Goal: Task Accomplishment & Management: Complete application form

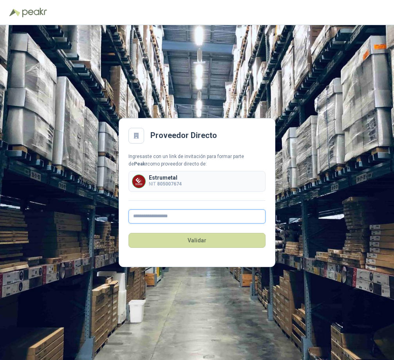
click at [166, 215] on input "text" at bounding box center [196, 216] width 137 height 14
type input "**********"
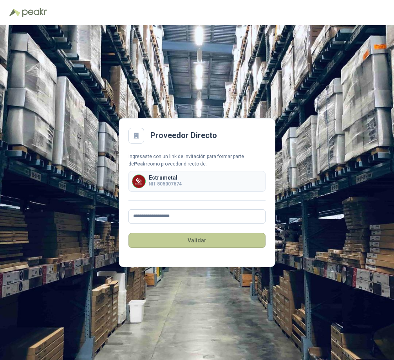
click at [184, 238] on button "Validar" at bounding box center [196, 240] width 137 height 15
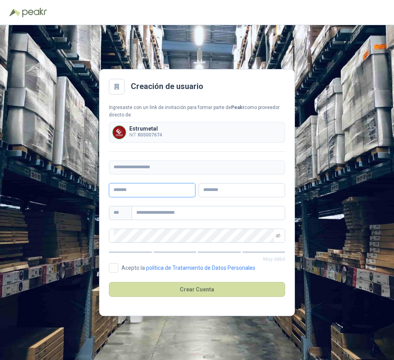
click at [141, 192] on input "text" at bounding box center [152, 190] width 87 height 14
type input "*"
type input "*****"
type input "****"
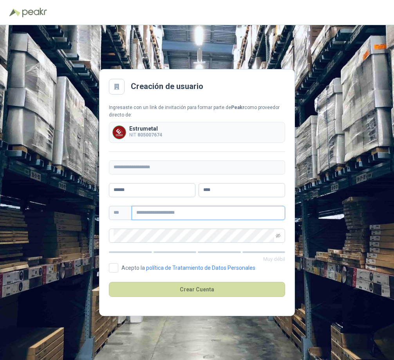
click at [148, 214] on input "text" at bounding box center [209, 213] width 154 height 14
type input "**********"
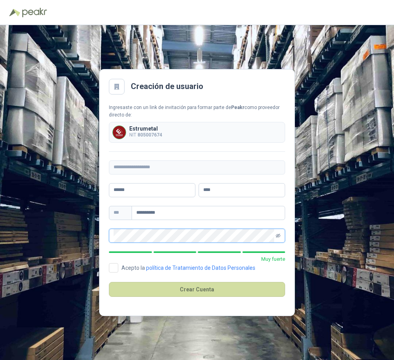
click at [278, 236] on icon "eye-invisible" at bounding box center [278, 235] width 1 height 1
click at [96, 234] on div "**********" at bounding box center [197, 192] width 394 height 334
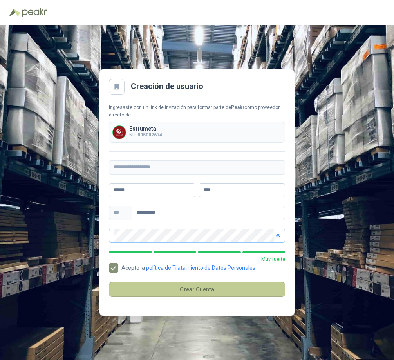
click at [195, 291] on button "Crear Cuenta" at bounding box center [197, 289] width 176 height 15
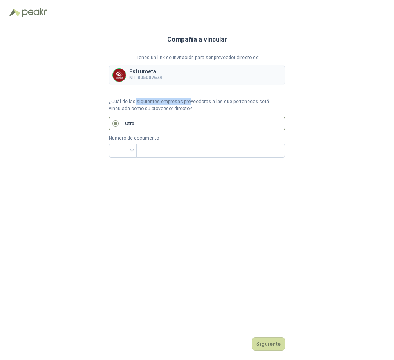
drag, startPoint x: 135, startPoint y: 102, endPoint x: 188, endPoint y: 102, distance: 52.5
click at [188, 102] on p "¿Cuál de las siguientes empresas proveedoras a las que perteneces será vinculad…" at bounding box center [197, 105] width 176 height 15
click at [129, 150] on input "search" at bounding box center [123, 150] width 18 height 12
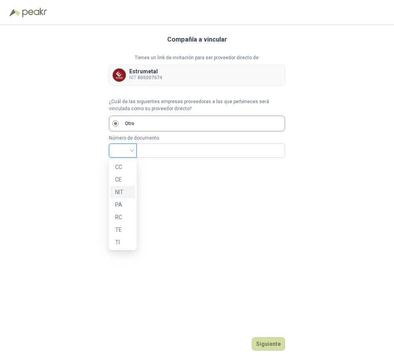
click at [119, 191] on div "NIT" at bounding box center [122, 192] width 15 height 9
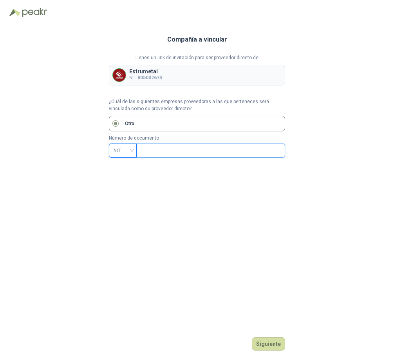
click at [153, 144] on input "text" at bounding box center [210, 150] width 138 height 13
type input "*********"
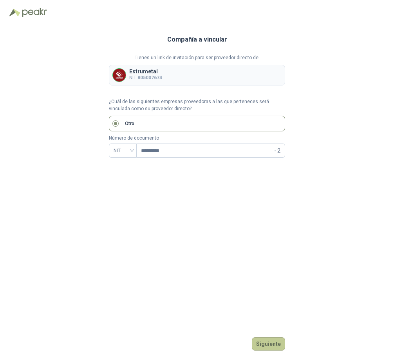
click at [268, 345] on button "Siguiente" at bounding box center [268, 343] width 33 height 13
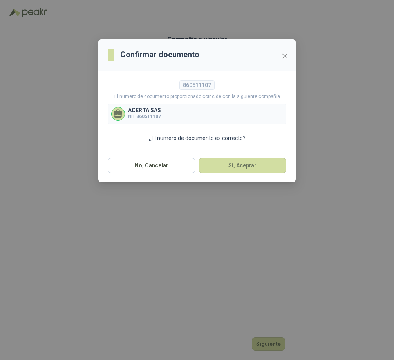
click at [189, 113] on div "ACERTA SAS NIT 860511107" at bounding box center [197, 113] width 179 height 21
click at [230, 165] on button "Si, Aceptar" at bounding box center [243, 165] width 88 height 15
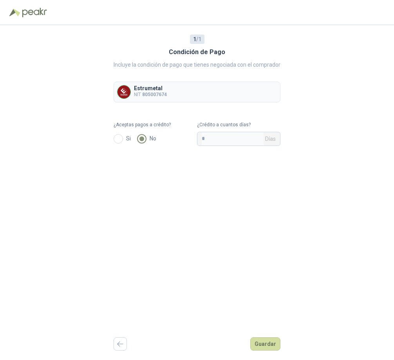
click at [388, 170] on div "1 / 1 Condición de Pago Incluye la condición de pago que tienes negociada con e…" at bounding box center [197, 192] width 394 height 334
drag, startPoint x: 214, startPoint y: 137, endPoint x: 193, endPoint y: 137, distance: 20.8
click at [193, 137] on form "¿Aceptas pagos a crédito? Si No ¿Crédito a cuantos días? * Días" at bounding box center [197, 133] width 167 height 25
type input "**"
click at [269, 342] on button "Guardar" at bounding box center [265, 343] width 30 height 13
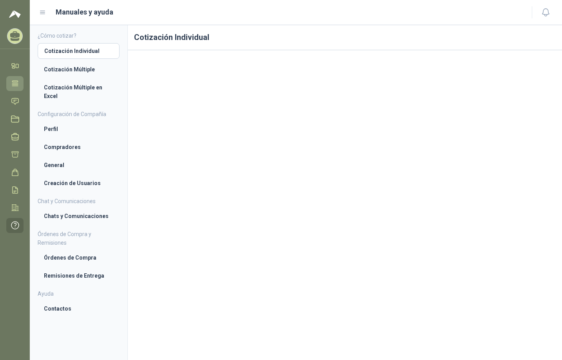
click at [21, 85] on link "Tareas" at bounding box center [14, 83] width 17 height 14
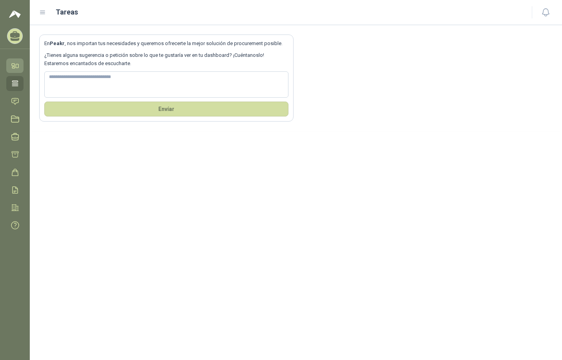
click at [19, 64] on icon at bounding box center [15, 65] width 8 height 8
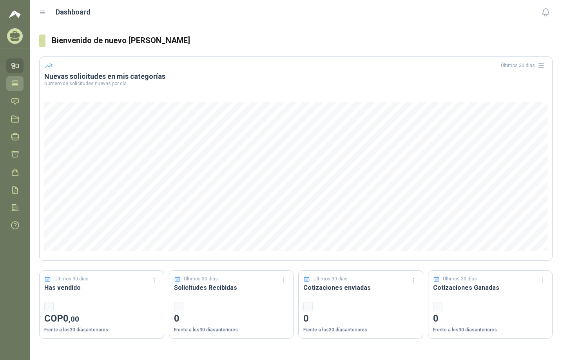
click at [20, 86] on link "Tareas" at bounding box center [14, 83] width 17 height 14
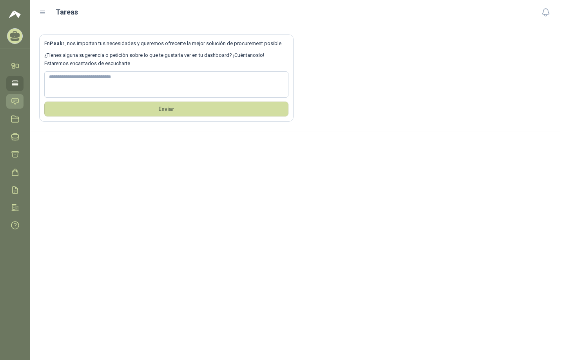
click at [14, 106] on link "Solicitudes" at bounding box center [14, 101] width 17 height 14
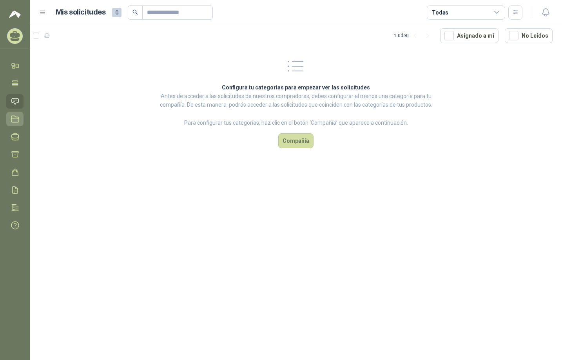
click at [14, 125] on link "Licitaciones" at bounding box center [14, 119] width 17 height 14
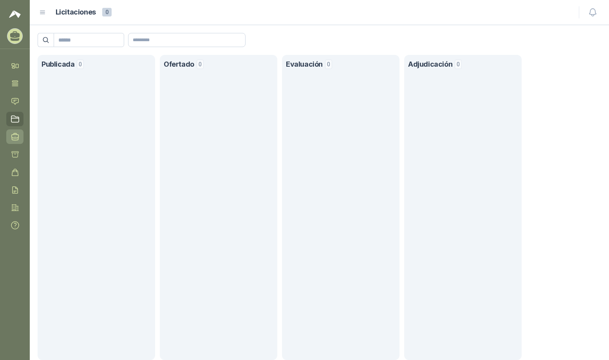
click at [14, 135] on icon at bounding box center [15, 136] width 8 height 8
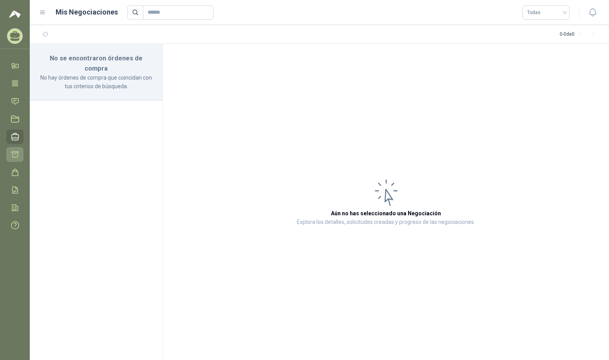
click at [14, 154] on icon at bounding box center [15, 154] width 8 height 8
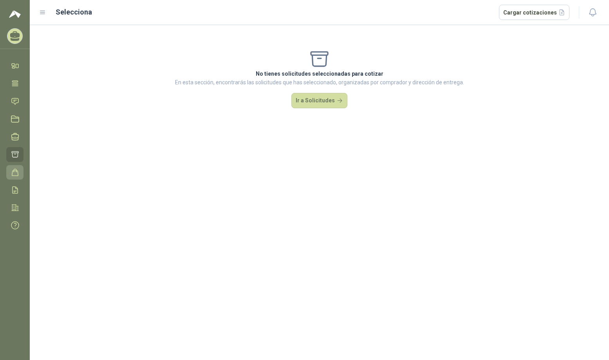
click at [13, 171] on icon at bounding box center [15, 172] width 8 height 8
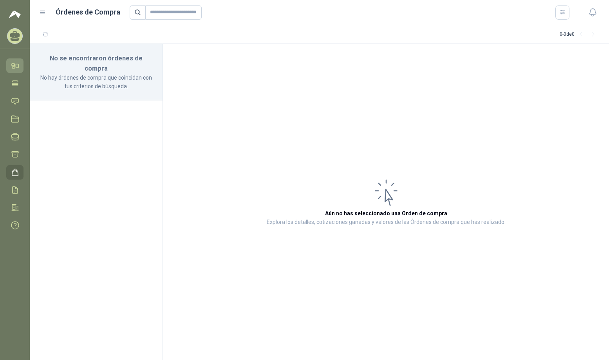
click at [21, 69] on link "Inicio" at bounding box center [14, 65] width 17 height 14
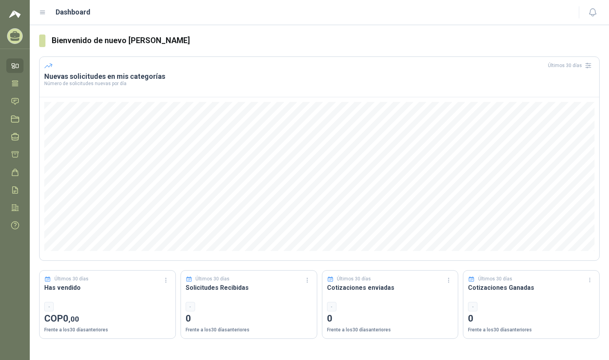
click at [48, 13] on div "Dashboard" at bounding box center [304, 12] width 530 height 11
click at [43, 13] on icon at bounding box center [42, 12] width 7 height 7
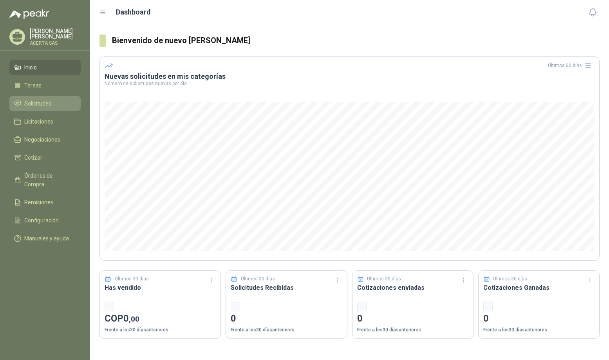
click at [34, 103] on span "Solicitudes" at bounding box center [37, 103] width 27 height 9
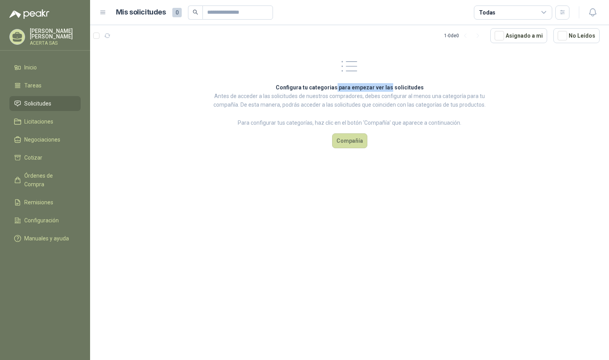
drag, startPoint x: 339, startPoint y: 82, endPoint x: 389, endPoint y: 83, distance: 50.1
click at [389, 83] on div "Configura tu categorias para empezar ver las solicitudes Antes de acceder a las…" at bounding box center [350, 101] width 292 height 111
click at [40, 65] on li "Inicio" at bounding box center [45, 67] width 62 height 9
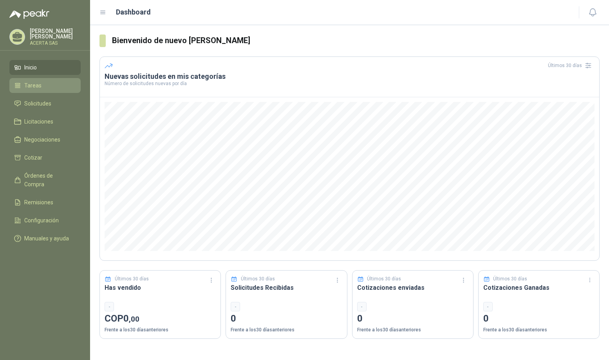
click at [44, 81] on li "Tareas" at bounding box center [45, 85] width 62 height 9
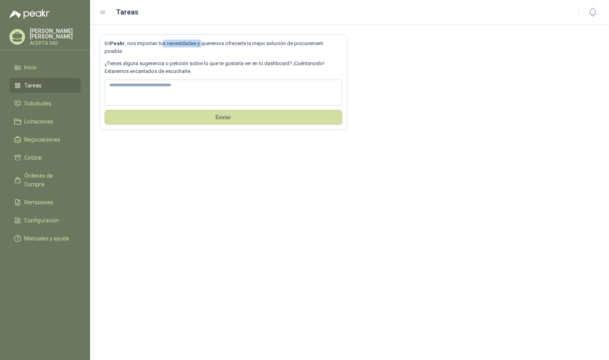
drag, startPoint x: 184, startPoint y: 45, endPoint x: 201, endPoint y: 43, distance: 16.5
click at [201, 43] on p "En Peakr , nos importan tus necesidades y queremos ofrecerte la mejor solución …" at bounding box center [224, 48] width 238 height 16
drag, startPoint x: 133, startPoint y: 54, endPoint x: 152, endPoint y: 54, distance: 19.2
click at [152, 60] on p "¿Tienes alguna sugerencia o petición sobre lo que te gustaría ver en tu dashboa…" at bounding box center [224, 68] width 238 height 16
click at [33, 101] on span "Solicitudes" at bounding box center [37, 103] width 27 height 9
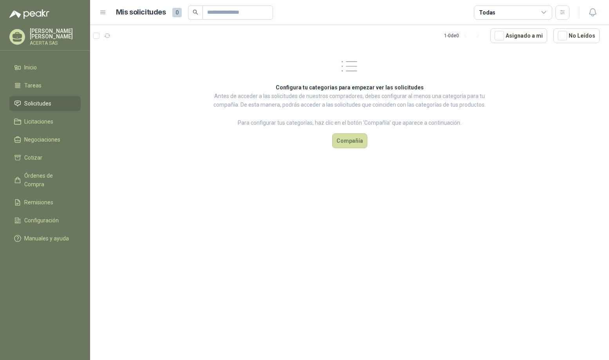
click at [104, 13] on icon at bounding box center [103, 12] width 5 height 3
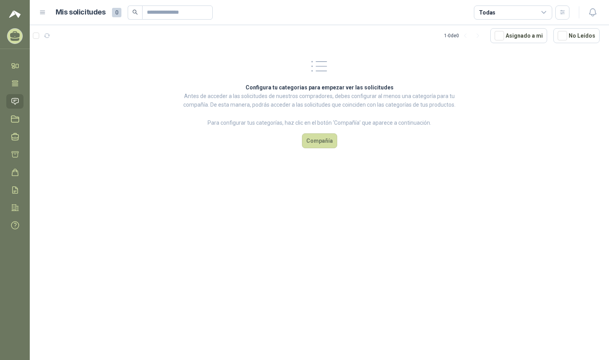
click at [41, 13] on icon at bounding box center [42, 12] width 5 height 3
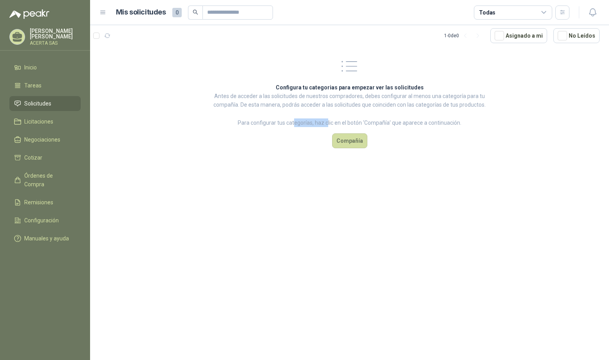
drag, startPoint x: 297, startPoint y: 123, endPoint x: 349, endPoint y: 126, distance: 51.8
click at [327, 124] on p "Para configurar tus categorías, haz clic en el botón ‘Compañía’ que aparece a c…" at bounding box center [349, 122] width 273 height 9
click at [364, 141] on button "Compañía" at bounding box center [349, 140] width 35 height 15
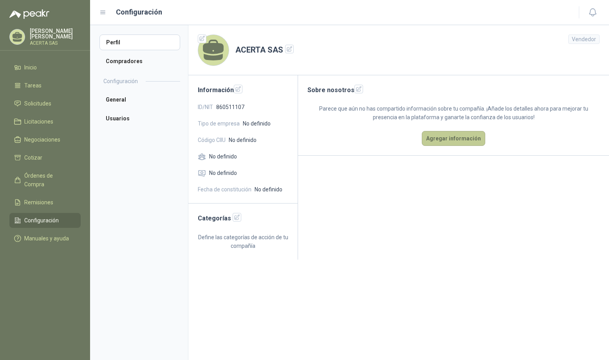
click at [394, 137] on button "Agregar información" at bounding box center [453, 138] width 63 height 15
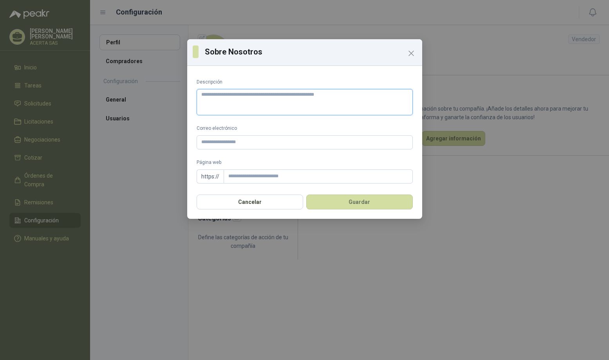
click at [269, 101] on textarea "Descripción" at bounding box center [305, 102] width 216 height 26
paste textarea "**********"
type textarea "**********"
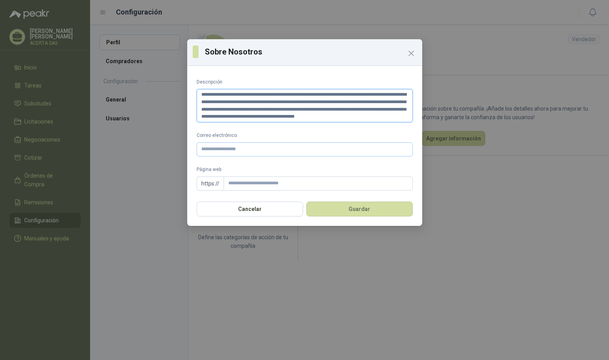
type textarea "**********"
click at [229, 150] on input "Correo electrónico" at bounding box center [305, 149] width 216 height 14
type input "**********"
click at [240, 185] on input "Página web" at bounding box center [318, 183] width 189 height 14
click at [242, 183] on input "**********" at bounding box center [318, 183] width 189 height 14
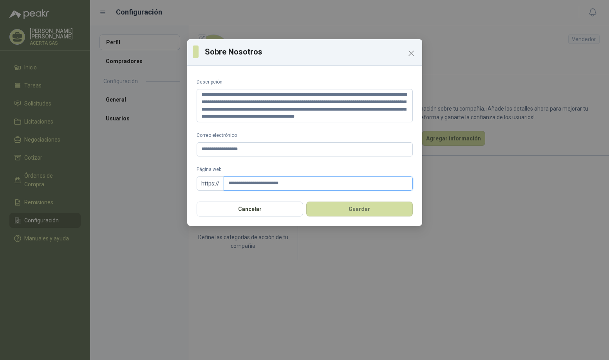
click at [243, 183] on input "**********" at bounding box center [318, 183] width 189 height 14
type input "**********"
click at [331, 209] on button "Guardar" at bounding box center [359, 208] width 107 height 15
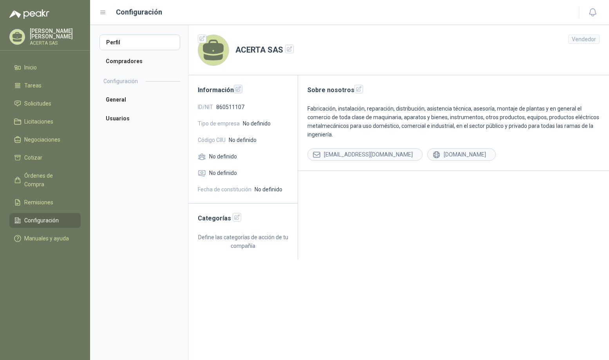
click at [236, 87] on icon "button" at bounding box center [238, 88] width 5 height 5
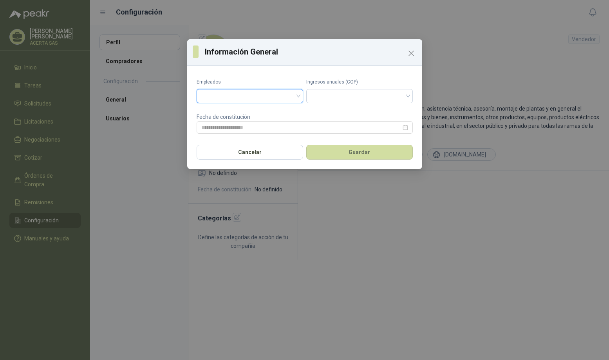
click at [231, 98] on input "search" at bounding box center [249, 95] width 97 height 12
click at [222, 122] on div "De 11 a 50" at bounding box center [250, 125] width 94 height 9
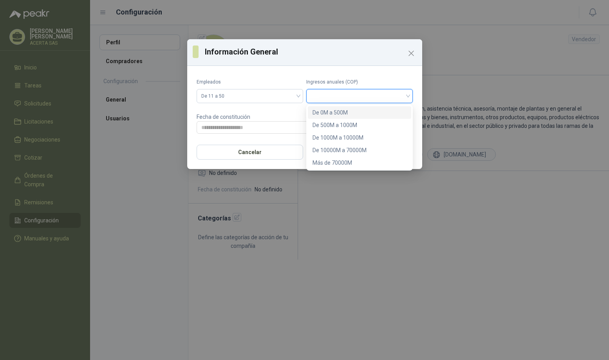
click at [322, 96] on input "search" at bounding box center [359, 95] width 97 height 12
click at [348, 96] on input "search" at bounding box center [359, 95] width 97 height 12
click at [325, 150] on div "De 10000M a 70000M" at bounding box center [360, 150] width 94 height 9
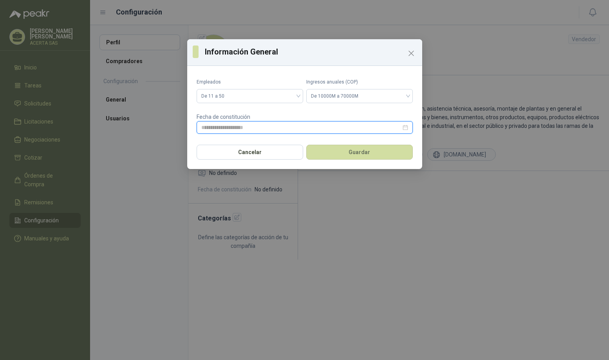
click at [256, 126] on input at bounding box center [301, 127] width 200 height 9
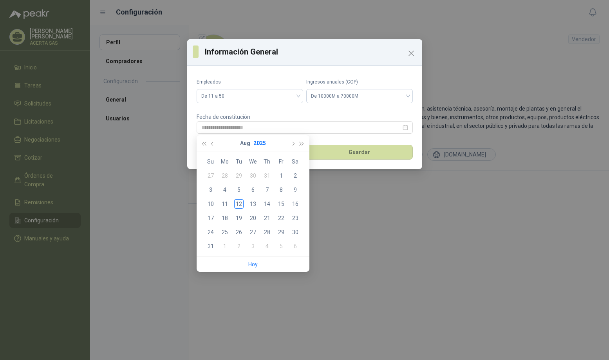
click at [258, 139] on button "2025" at bounding box center [259, 143] width 13 height 16
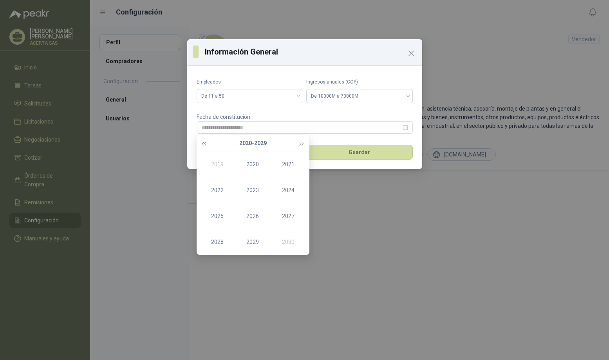
click at [204, 141] on button "button" at bounding box center [204, 143] width 9 height 16
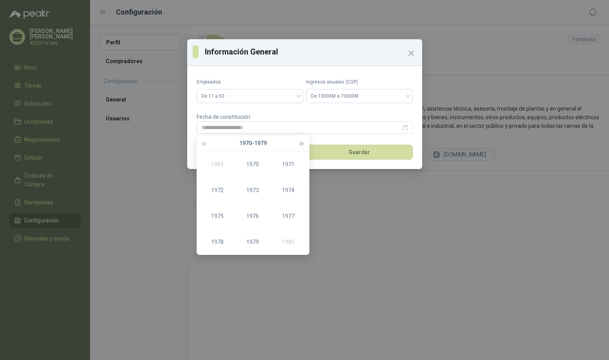
click at [302, 144] on span "button" at bounding box center [302, 143] width 4 height 4
click at [214, 188] on div "1982" at bounding box center [218, 189] width 24 height 9
click at [290, 240] on div "Dec" at bounding box center [289, 241] width 24 height 9
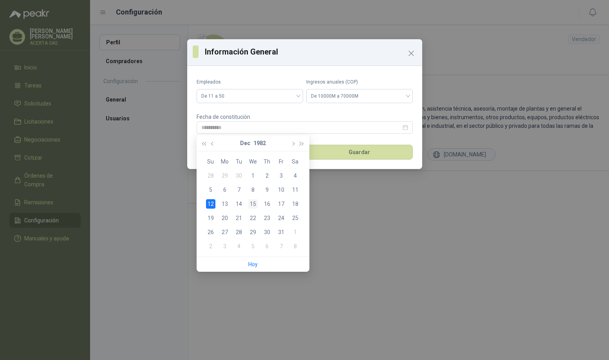
type input "**********"
click at [257, 203] on div "15" at bounding box center [252, 203] width 9 height 9
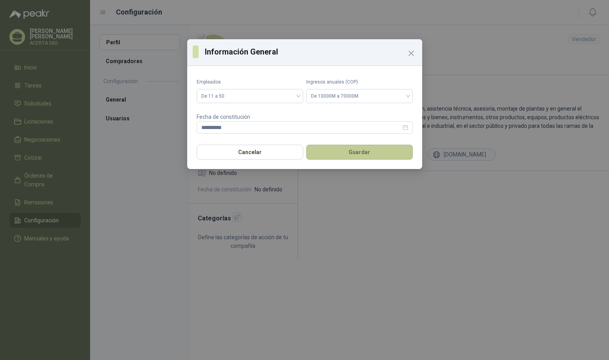
click at [357, 151] on button "Guardar" at bounding box center [359, 152] width 107 height 15
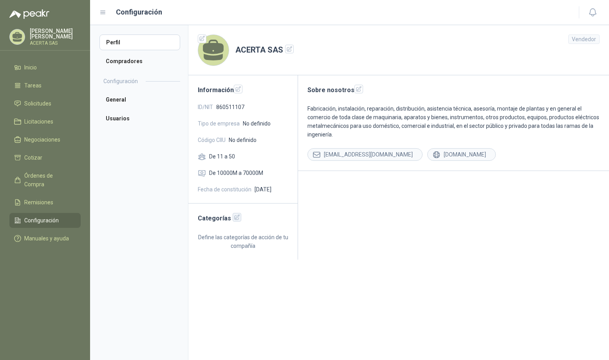
click at [234, 217] on icon "button" at bounding box center [237, 217] width 7 height 7
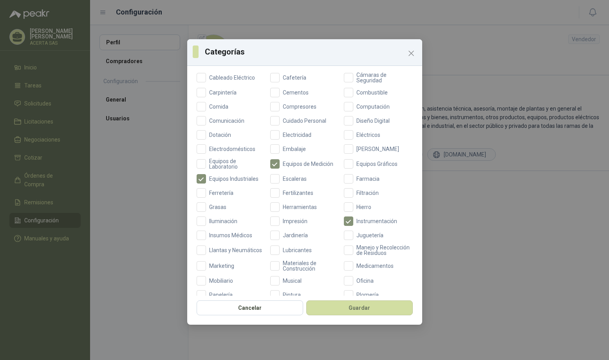
scroll to position [105, 0]
drag, startPoint x: 278, startPoint y: 206, endPoint x: 251, endPoint y: 214, distance: 27.7
click at [251, 214] on div "Aceites Acero Agropecuario Aires Acondicionados Alambres Alarmas Artículos Depo…" at bounding box center [305, 207] width 216 height 387
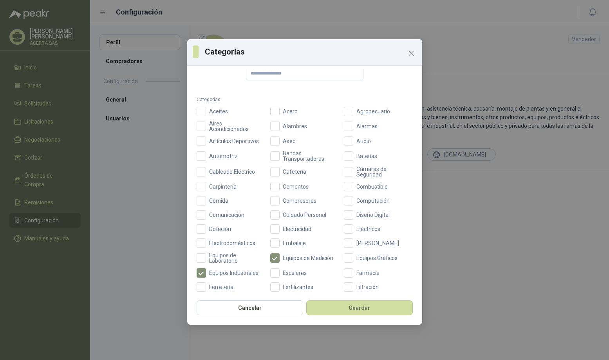
scroll to position [0, 0]
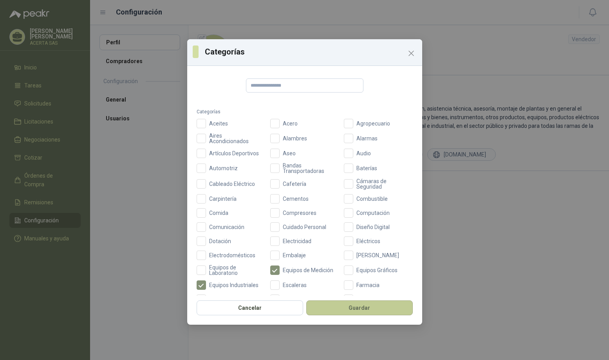
click at [346, 304] on button "Guardar" at bounding box center [359, 307] width 107 height 15
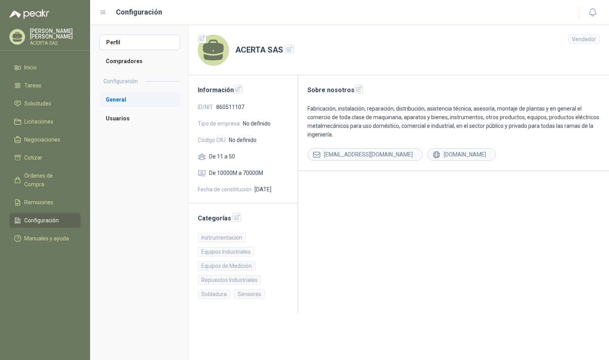
click at [114, 100] on li "General" at bounding box center [139, 100] width 81 height 16
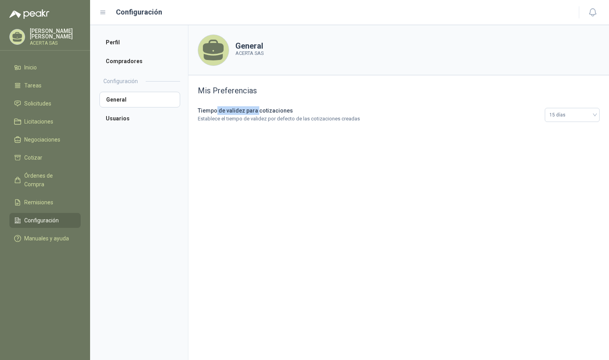
drag, startPoint x: 217, startPoint y: 108, endPoint x: 256, endPoint y: 110, distance: 38.8
click at [256, 110] on b "Tiempo de validez para cotizaciones" at bounding box center [245, 110] width 95 height 6
click at [139, 117] on li "Usuarios" at bounding box center [139, 118] width 81 height 16
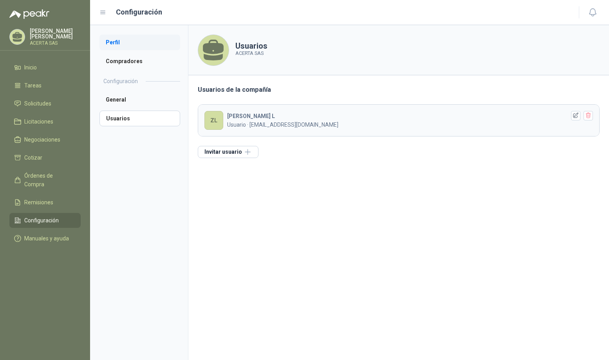
click at [121, 41] on li "Perfil" at bounding box center [139, 42] width 81 height 16
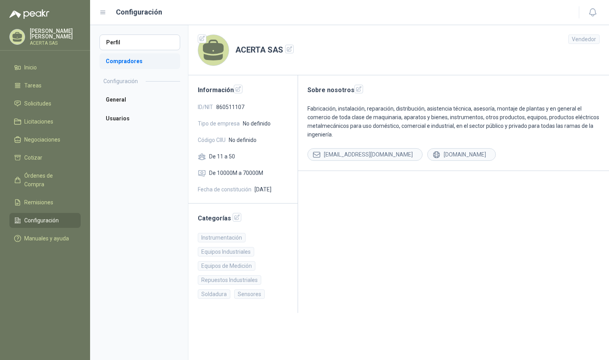
click at [136, 63] on li "Compradores" at bounding box center [139, 61] width 81 height 16
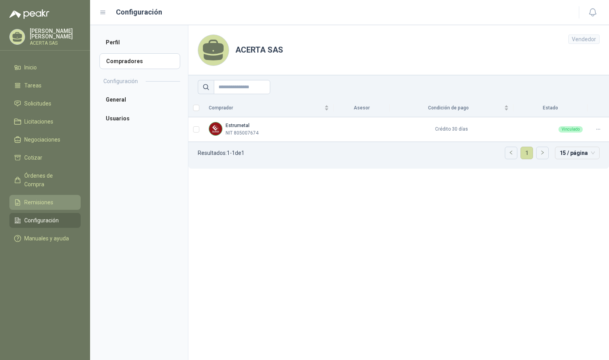
click at [52, 198] on span "Remisiones" at bounding box center [38, 202] width 29 height 9
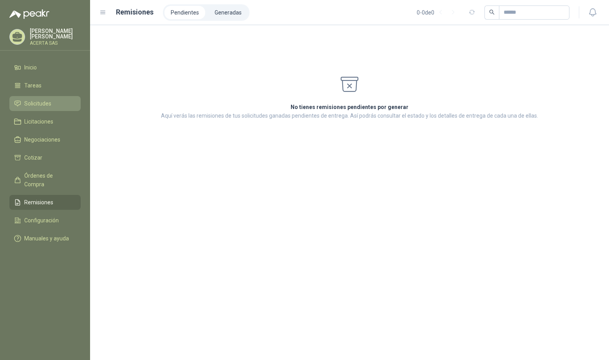
click at [37, 104] on span "Solicitudes" at bounding box center [37, 103] width 27 height 9
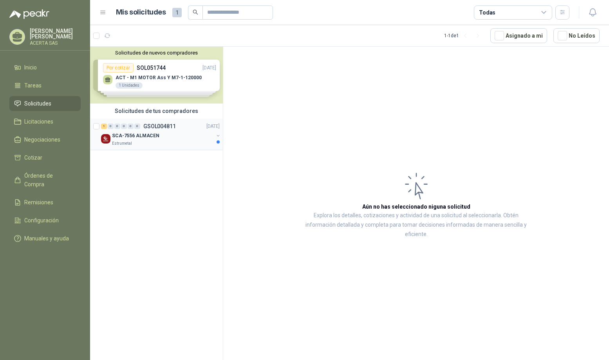
click at [151, 141] on div "Estrumetal" at bounding box center [162, 143] width 101 height 6
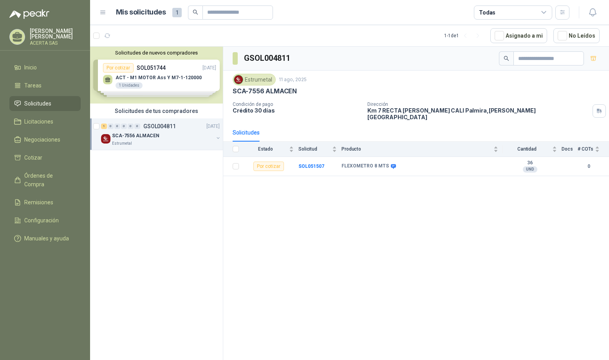
click at [167, 90] on div "Solicitudes de nuevos compradores Por cotizar SOL051744 [DATE] ACT - M1 MOTOR A…" at bounding box center [156, 75] width 133 height 57
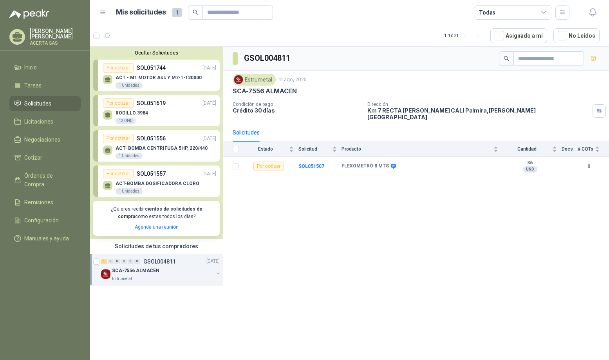
click at [59, 41] on p "ACERTA SAS" at bounding box center [55, 43] width 51 height 5
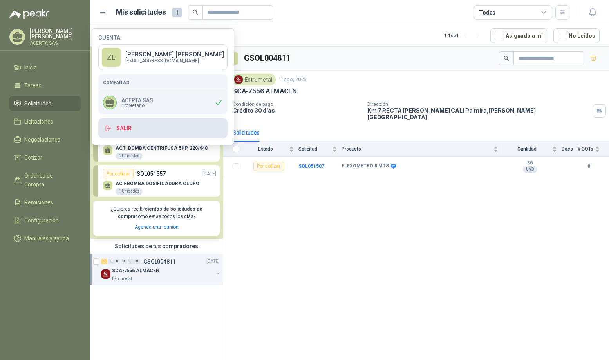
click at [124, 128] on button "Salir" at bounding box center [162, 128] width 129 height 20
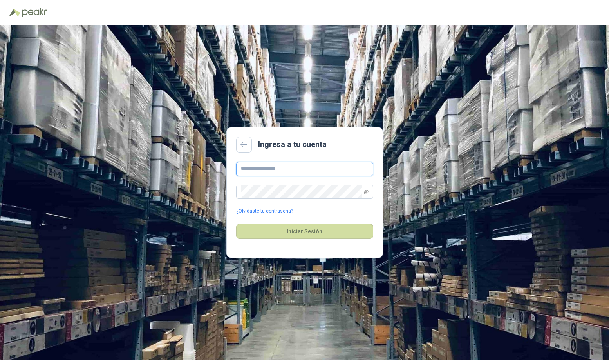
type input "**********"
